Goal: Navigation & Orientation: Go to known website

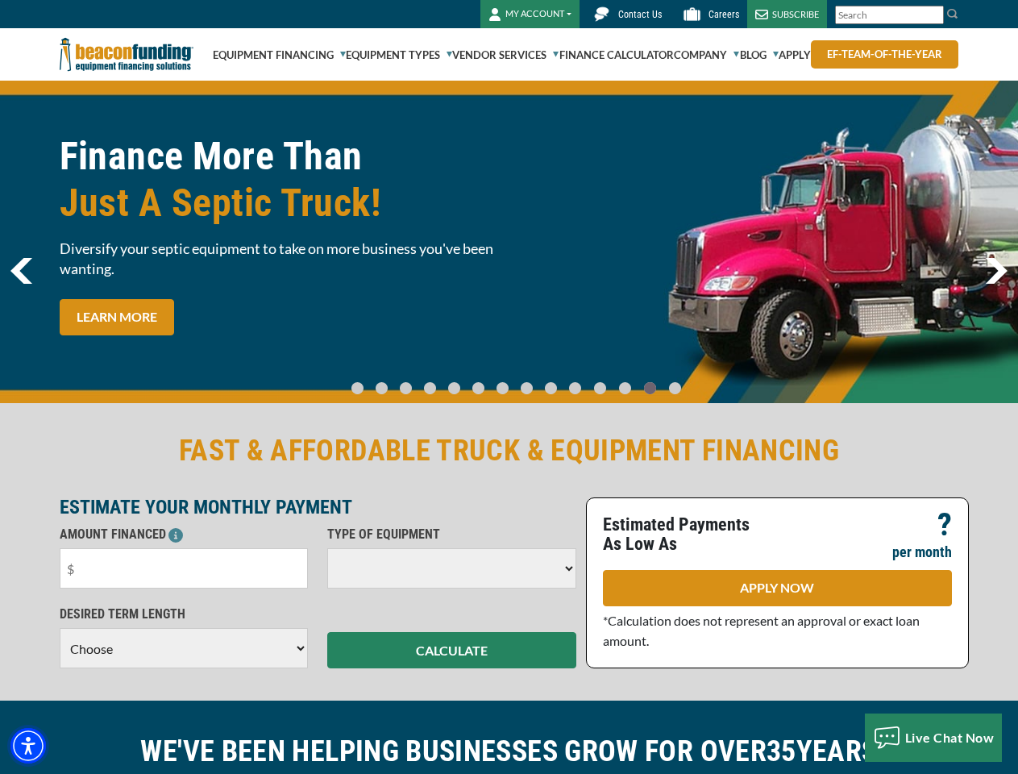
click at [28, 745] on img "Accessibility Menu" at bounding box center [27, 745] width 35 height 35
click at [933, 15] on body "Skip to main content Enable accessibility for low vision Open the accessibility…" at bounding box center [509, 387] width 1018 height 774
click at [508, 242] on body "Skip to main content Enable accessibility for low vision Open the accessibility…" at bounding box center [509, 387] width 1018 height 774
click at [371, 380] on body "Skip to main content Enable accessibility for low vision Open the accessibility…" at bounding box center [509, 387] width 1018 height 774
click at [393, 380] on body "Skip to main content Enable accessibility for low vision Open the accessibility…" at bounding box center [509, 387] width 1018 height 774
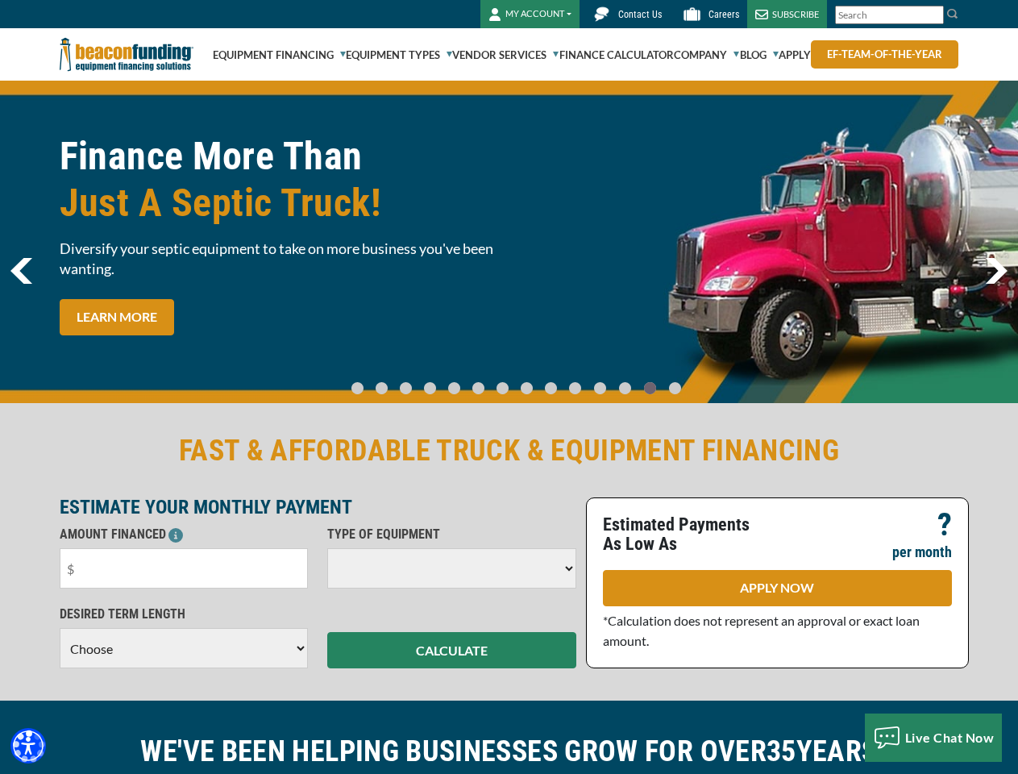
click at [415, 380] on body "Skip to main content Enable accessibility for low vision Open the accessibility…" at bounding box center [509, 387] width 1018 height 774
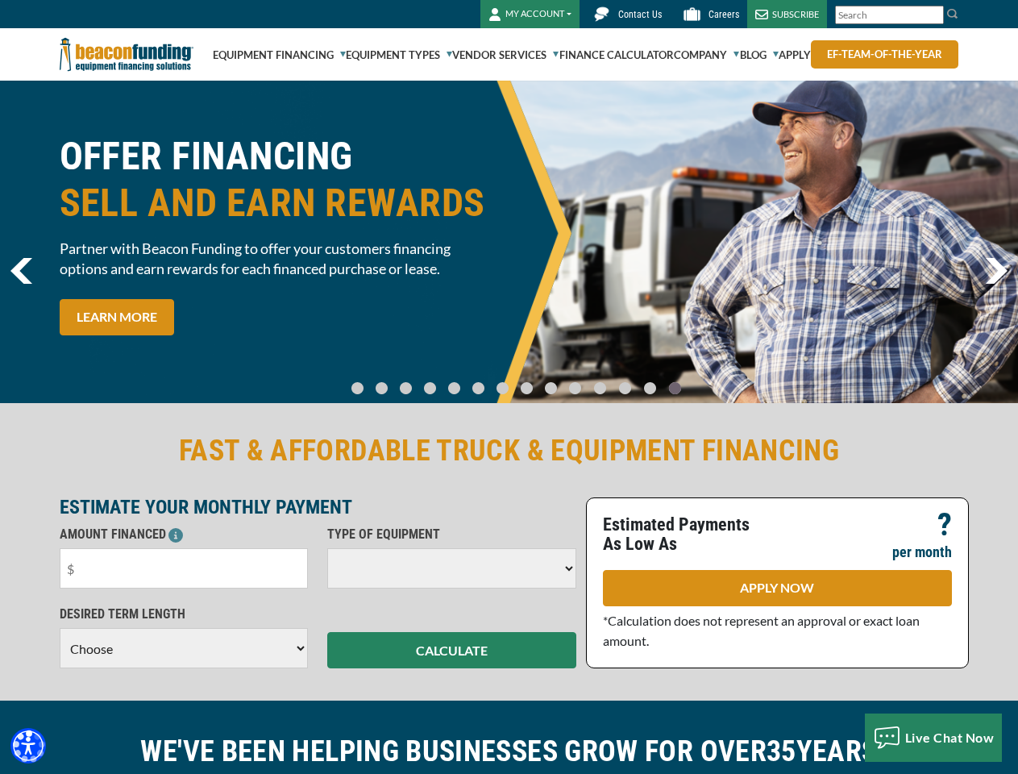
click at [438, 380] on body "Skip to main content Enable accessibility for low vision Open the accessibility…" at bounding box center [509, 387] width 1018 height 774
click at [459, 380] on body "Skip to main content Enable accessibility for low vision Open the accessibility…" at bounding box center [509, 387] width 1018 height 774
click at [482, 380] on body "Skip to main content Enable accessibility for low vision Open the accessibility…" at bounding box center [509, 387] width 1018 height 774
click at [504, 380] on body "Skip to main content Enable accessibility for low vision Open the accessibility…" at bounding box center [509, 387] width 1018 height 774
